Goal: Task Accomplishment & Management: Complete application form

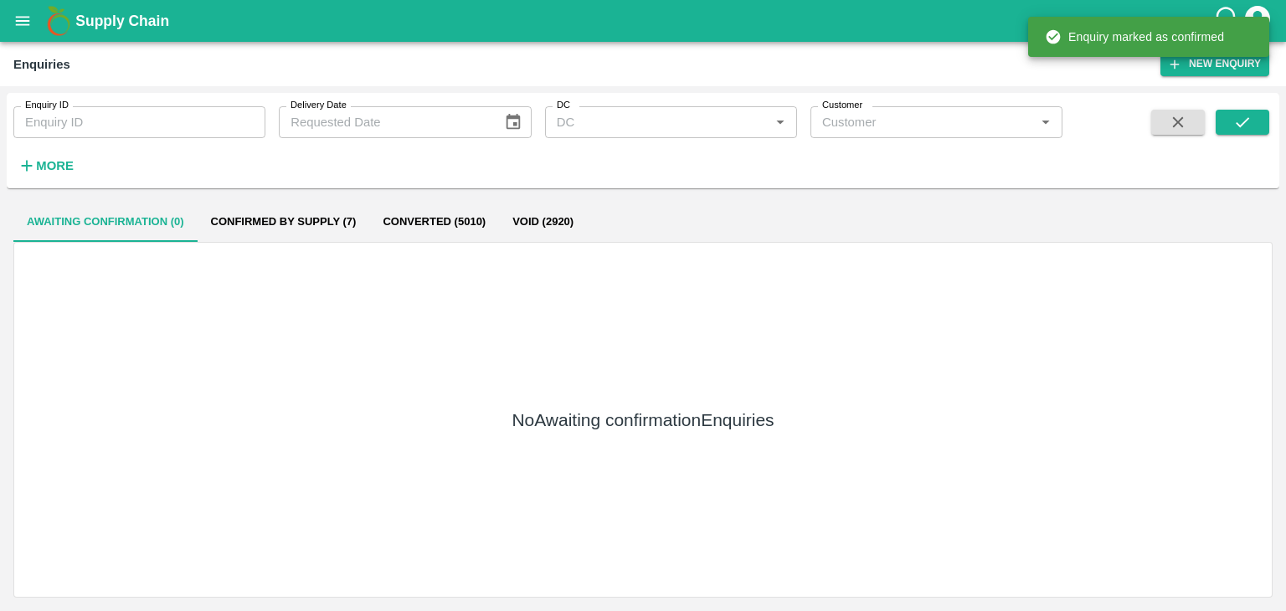
click at [1237, 126] on icon "submit" at bounding box center [1242, 122] width 18 height 18
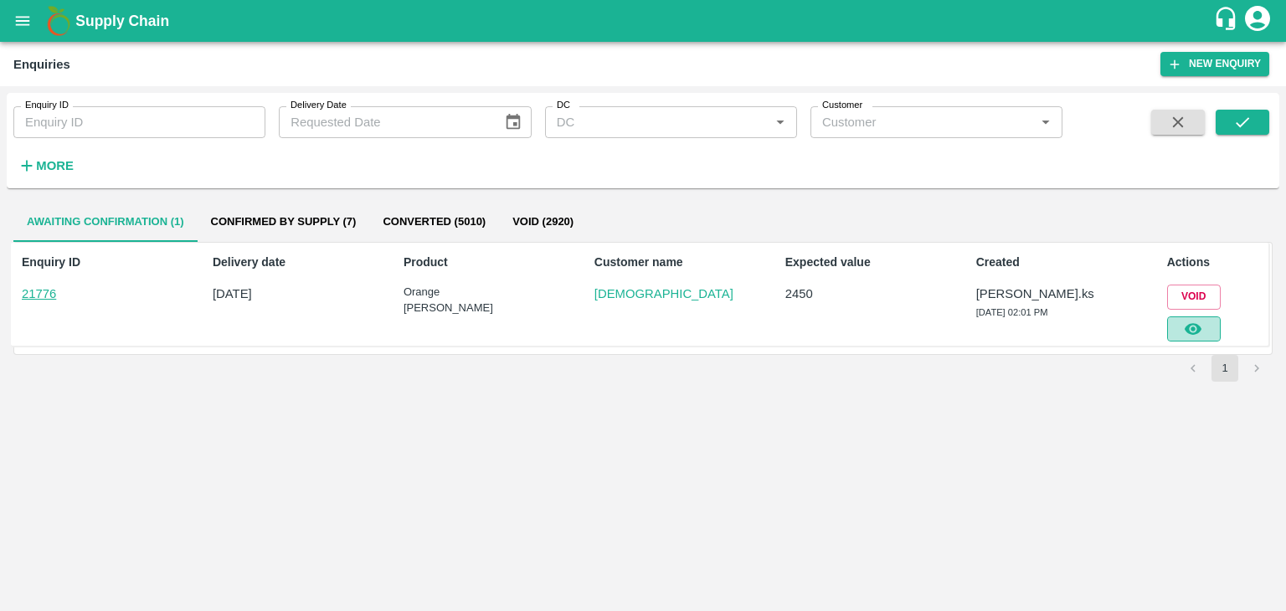
click at [1173, 321] on button "button" at bounding box center [1194, 329] width 54 height 25
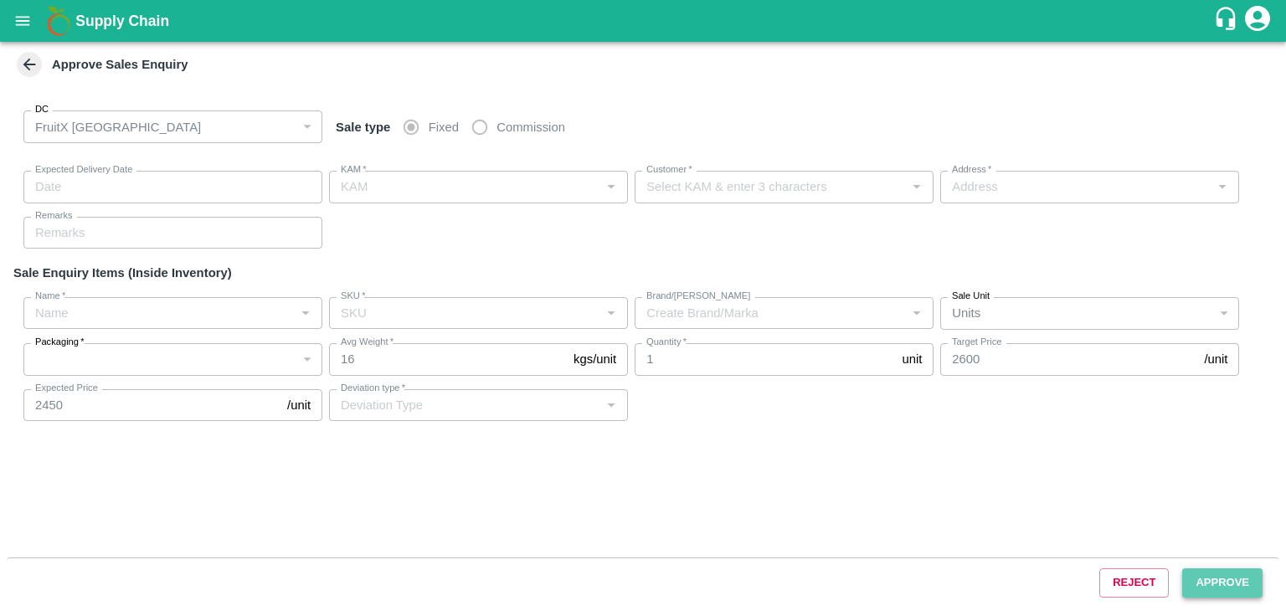
click at [1233, 580] on button "Approve" at bounding box center [1222, 583] width 80 height 29
type input "[DATE] 02:15 PM"
type input "[PERSON_NAME].ks"
type input "[DEMOGRAPHIC_DATA]"
type input "I53, huskur fruits Market , Huskur fruits Market , [GEOGRAPHIC_DATA], [GEOGRAPH…"
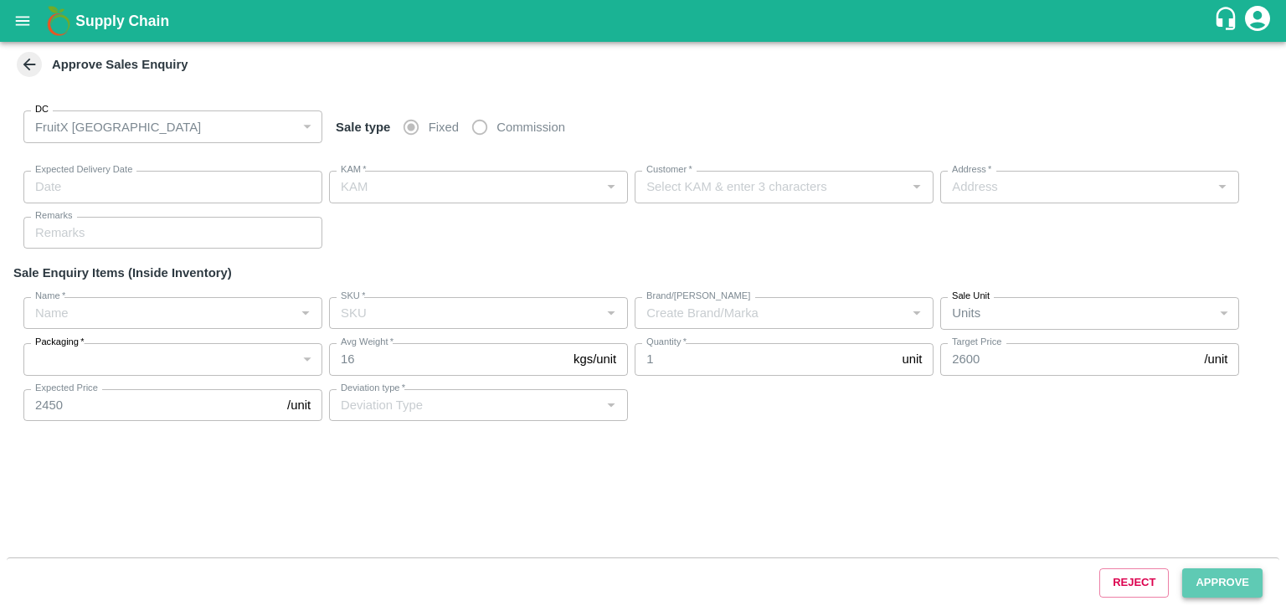
type input "Orange [PERSON_NAME]"
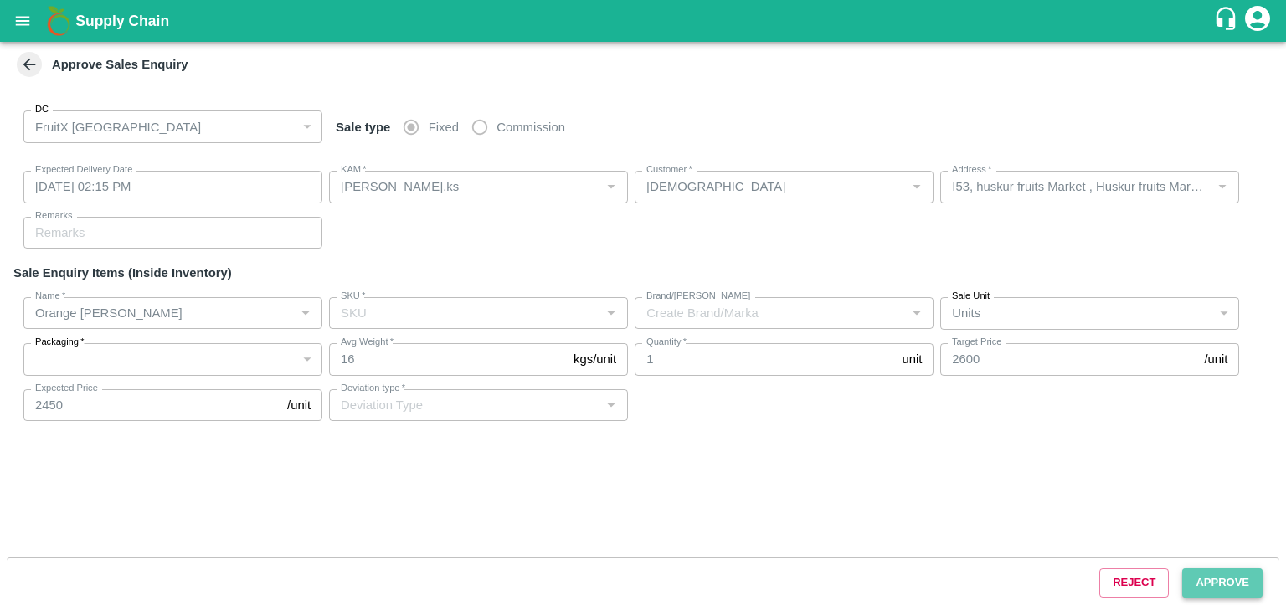
type input "72CT"
type input "LP SOUTHERN STAR"
type input "Others"
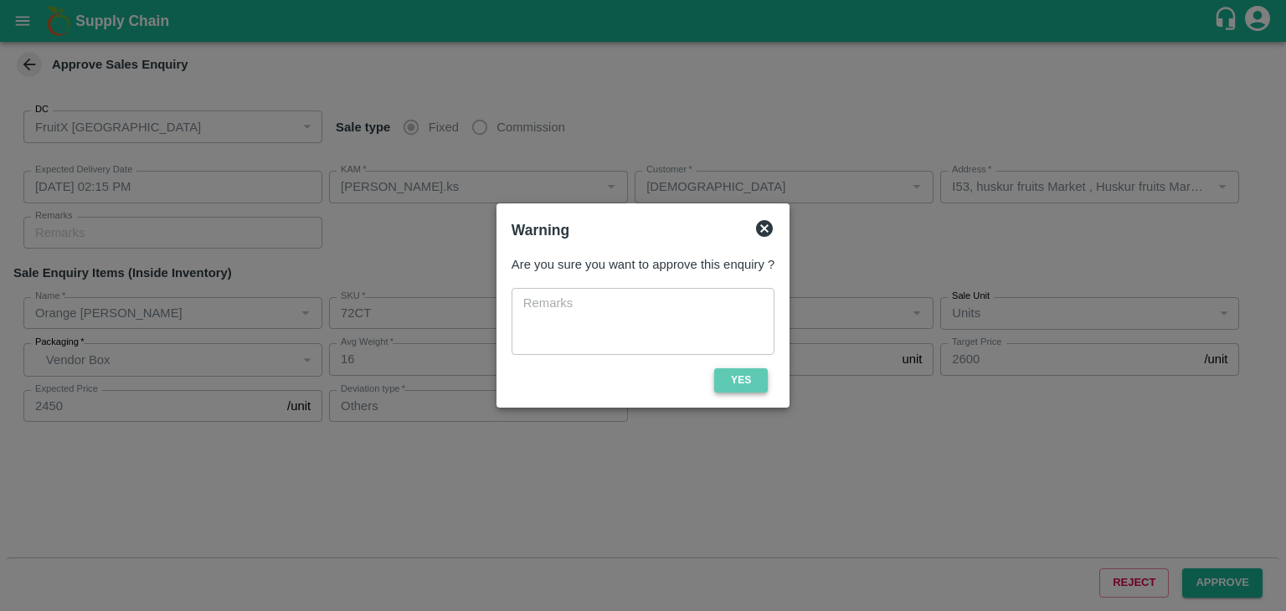
click at [725, 373] on button "Yes" at bounding box center [741, 380] width 54 height 24
